Goal: Information Seeking & Learning: Learn about a topic

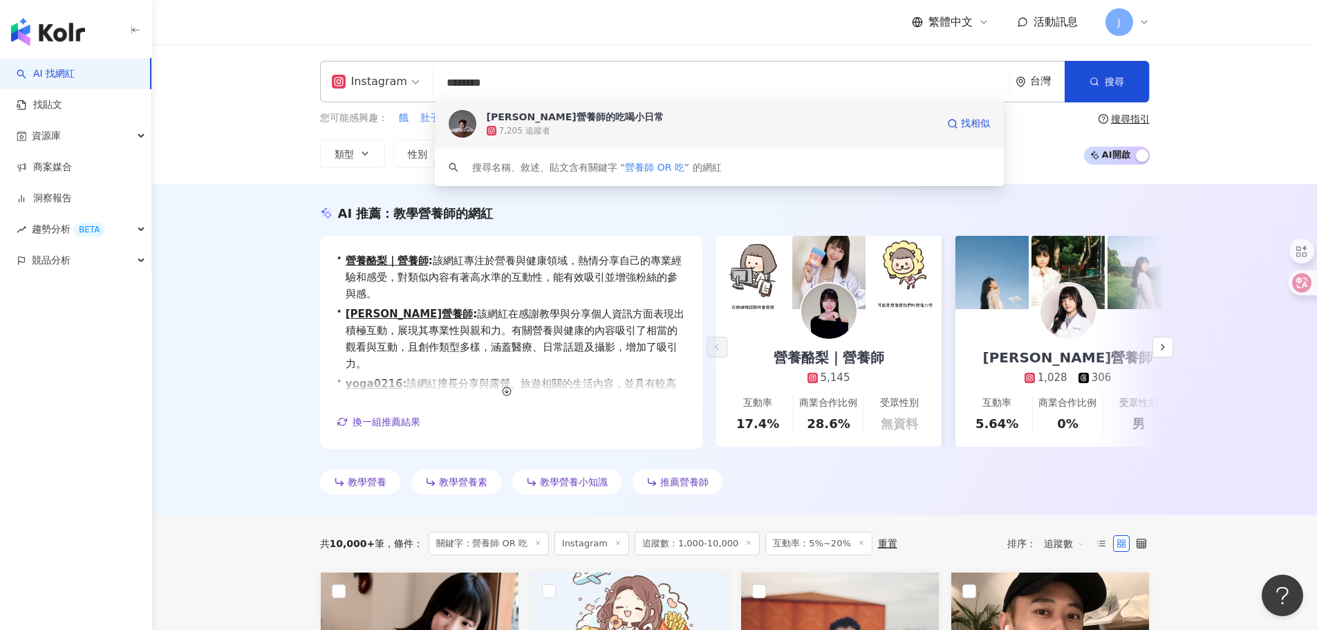
click at [604, 129] on div "7,205 追蹤者" at bounding box center [712, 131] width 450 height 14
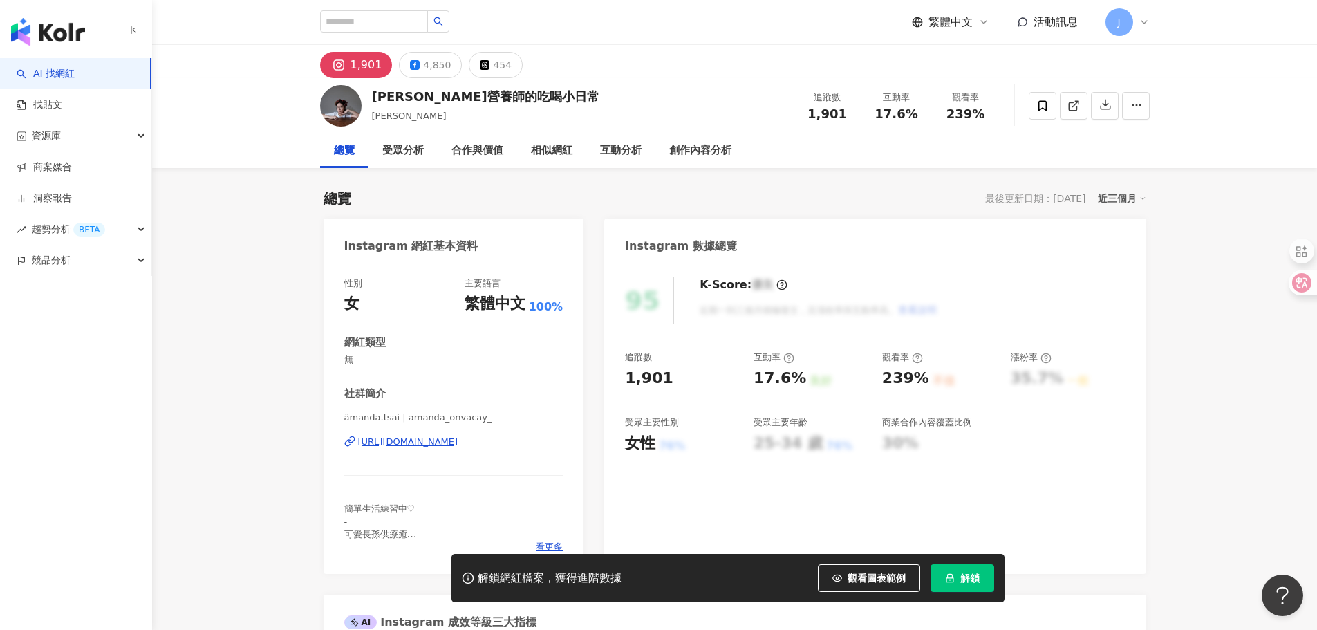
click at [454, 441] on div "[URL][DOMAIN_NAME]" at bounding box center [408, 442] width 100 height 12
click at [458, 442] on div "[URL][DOMAIN_NAME]" at bounding box center [408, 442] width 100 height 12
